Goal: Check status

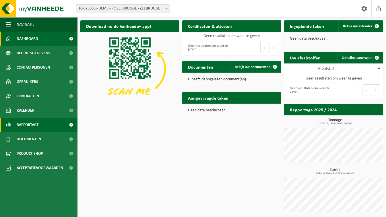
click at [23, 127] on span "Rapportage" at bounding box center [28, 125] width 22 height 14
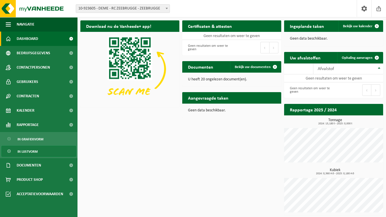
click at [28, 155] on span "In lijstvorm" at bounding box center [27, 151] width 20 height 11
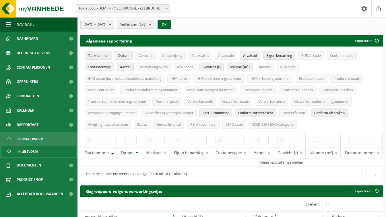
click at [114, 24] on b "submit" at bounding box center [111, 24] width 5 height 8
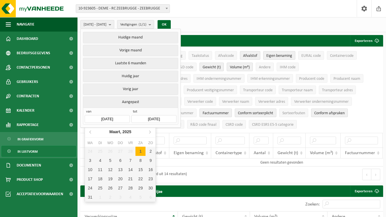
click at [119, 121] on input "[DATE]" at bounding box center [107, 119] width 45 height 8
click at [120, 120] on input "[DATE]" at bounding box center [107, 119] width 45 height 8
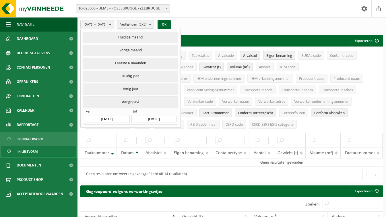
click at [224, 20] on div "[DATE] - [DATE] Huidige maand Vorige maand Laatste 6 maanden Huidig jaar Vorig …" at bounding box center [231, 24] width 308 height 15
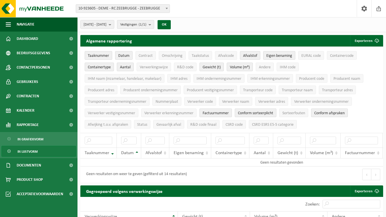
click at [146, 26] on count "(1/1)" at bounding box center [143, 25] width 8 height 4
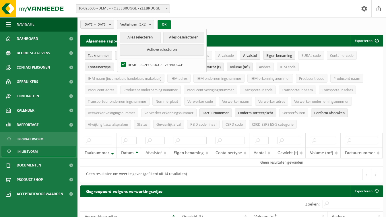
click at [171, 23] on button "OK" at bounding box center [163, 24] width 13 height 9
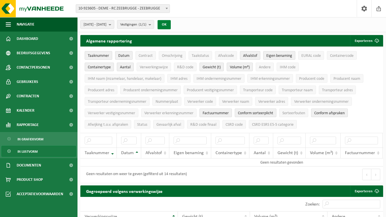
click at [171, 26] on button "OK" at bounding box center [163, 24] width 13 height 9
